Goal: Task Accomplishment & Management: Manage account settings

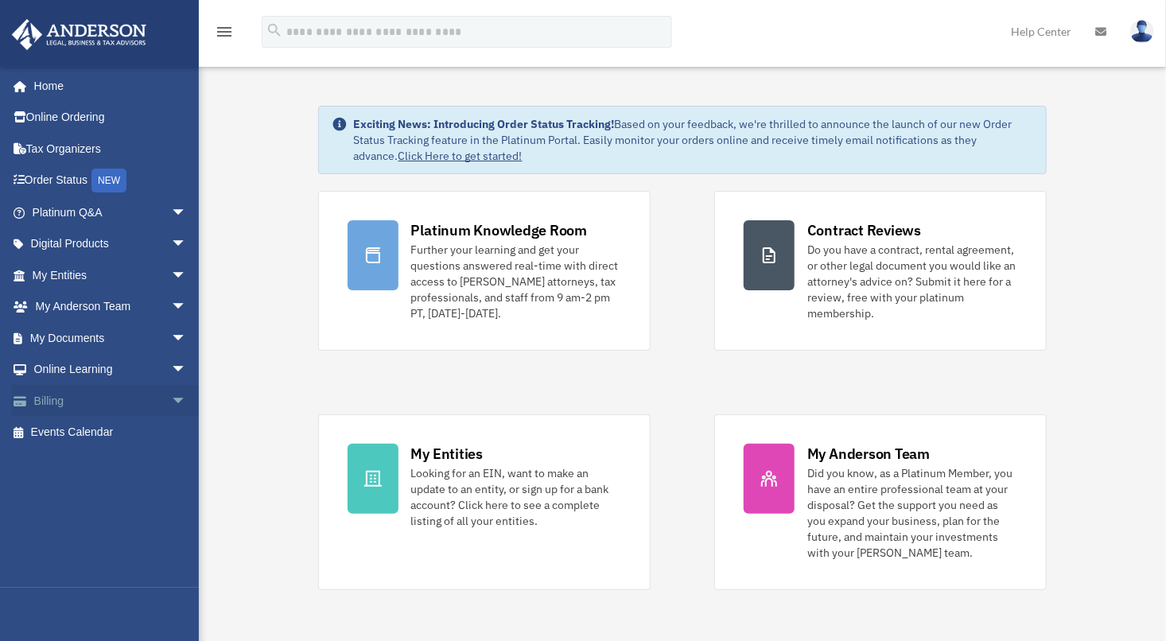
click at [130, 405] on link "Billing arrow_drop_down" at bounding box center [111, 401] width 200 height 32
click at [172, 402] on span "arrow_drop_down" at bounding box center [187, 401] width 32 height 33
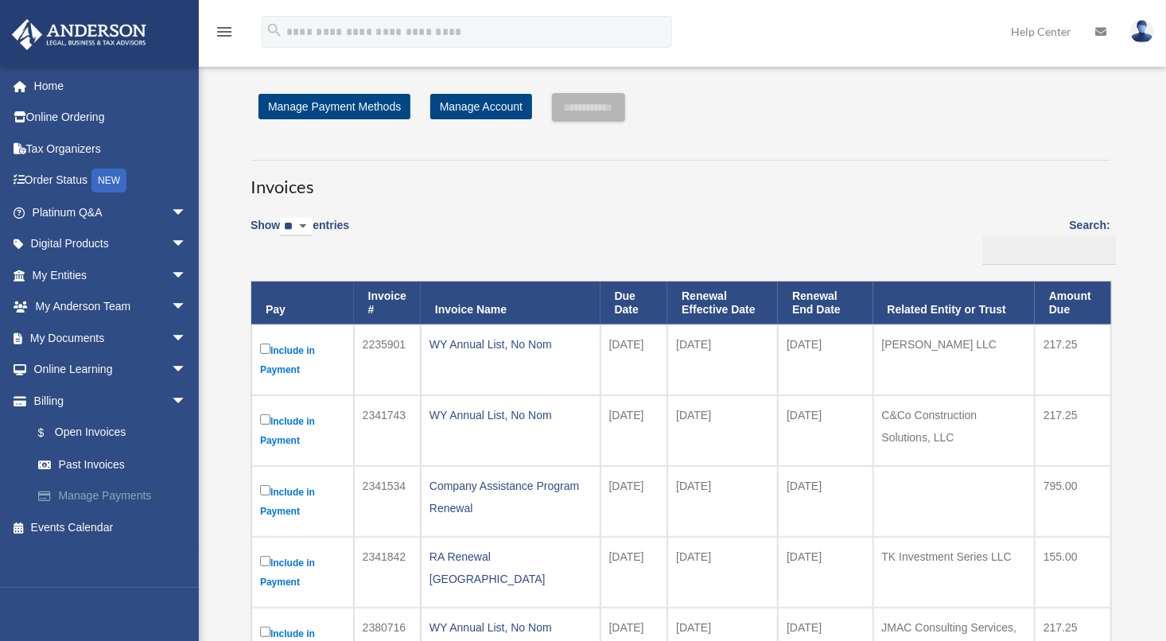
click at [91, 498] on link "Manage Payments" at bounding box center [116, 496] width 189 height 32
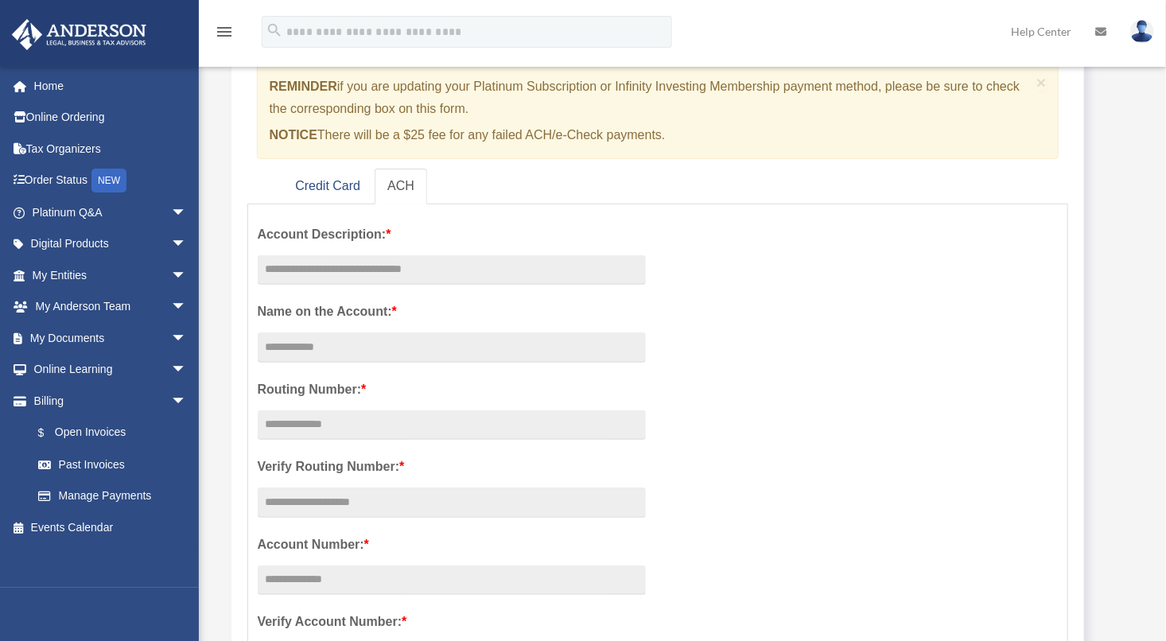
scroll to position [159, 0]
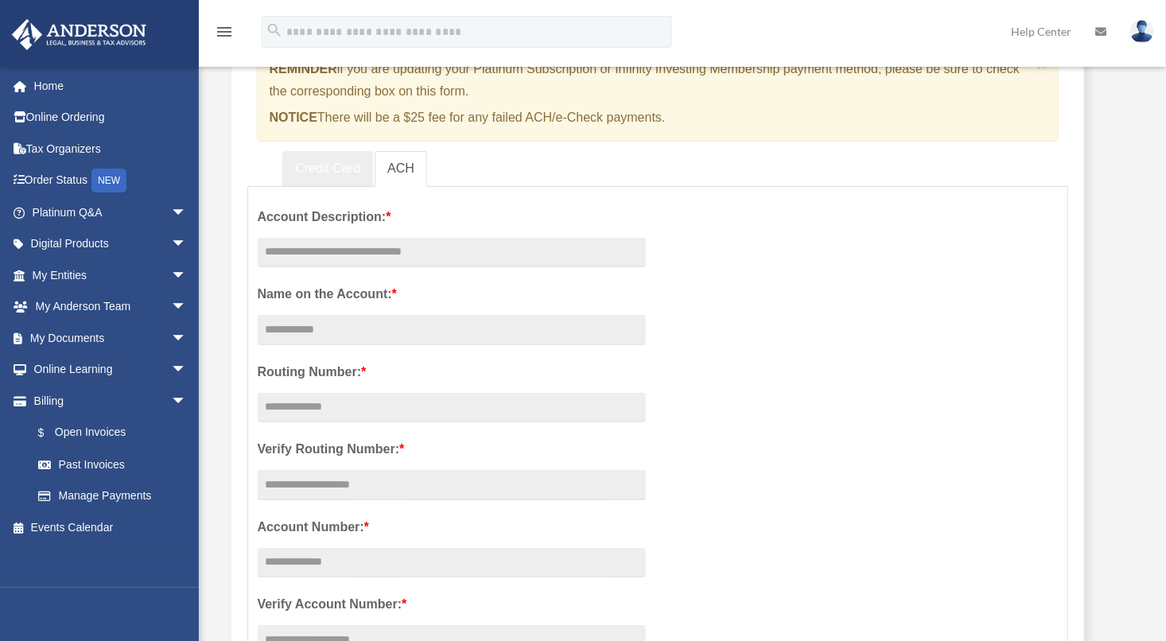
click at [310, 170] on link "Credit Card" at bounding box center [327, 169] width 91 height 36
